Goal: Task Accomplishment & Management: Use online tool/utility

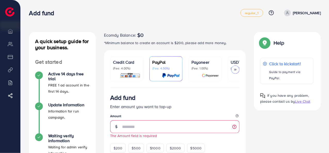
click at [189, 68] on link "Payoneer (Fee: 1.00%)" at bounding box center [205, 68] width 33 height 25
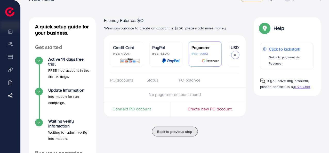
scroll to position [26, 0]
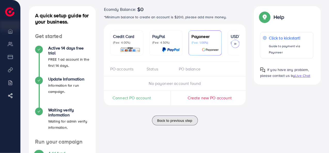
click at [134, 101] on span "Connect PO account" at bounding box center [132, 98] width 39 height 6
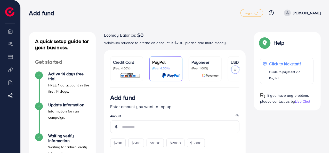
click at [205, 68] on p "(Fee: 1.00%)" at bounding box center [205, 68] width 27 height 4
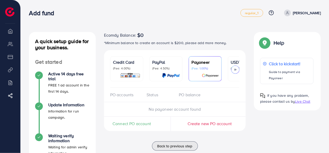
scroll to position [26, 0]
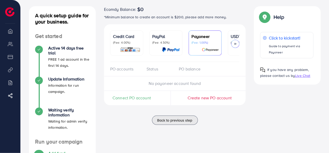
click at [146, 98] on span "Connect PO account" at bounding box center [132, 98] width 39 height 6
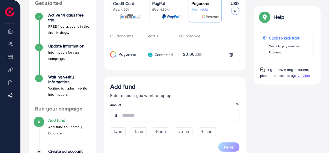
scroll to position [67, 0]
